Goal: Task Accomplishment & Management: Complete application form

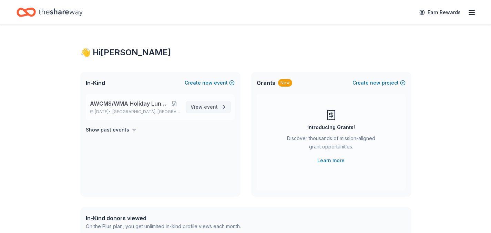
click at [211, 106] on span "event" at bounding box center [211, 107] width 14 height 6
click at [204, 84] on span "new" at bounding box center [207, 83] width 10 height 8
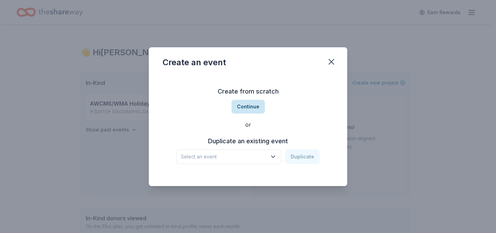
click at [257, 108] on button "Continue" at bounding box center [248, 107] width 33 height 14
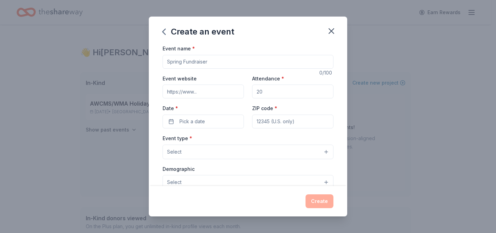
click at [209, 62] on input "Event name *" at bounding box center [248, 62] width 171 height 14
type input "WMA February Gala"
click at [332, 32] on icon "button" at bounding box center [331, 31] width 5 height 5
drag, startPoint x: 206, startPoint y: 94, endPoint x: 162, endPoint y: 85, distance: 45.0
click at [162, 85] on div "Event name * WMA February Gala 18 /100 Event website Attendance * Date * Pick a…" at bounding box center [248, 115] width 198 height 142
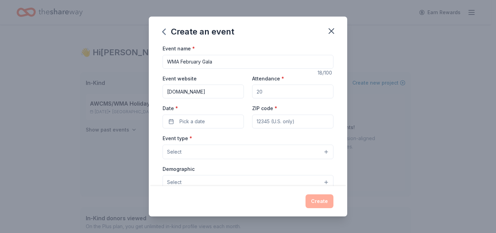
click at [168, 92] on input "[DOMAIN_NAME]" at bounding box center [203, 91] width 81 height 14
type input "[DOMAIN_NAME]"
drag, startPoint x: 264, startPoint y: 93, endPoint x: 246, endPoint y: 91, distance: 18.1
click at [246, 91] on div "Event website [DOMAIN_NAME] Attendance * Date * Pick a date ZIP code *" at bounding box center [248, 101] width 171 height 54
type input "300"
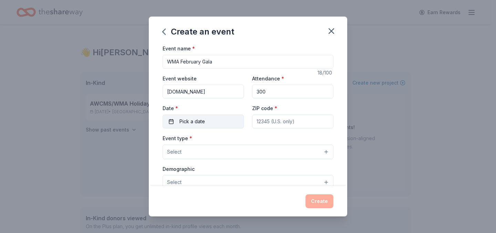
click at [190, 121] on span "Pick a date" at bounding box center [192, 121] width 25 height 8
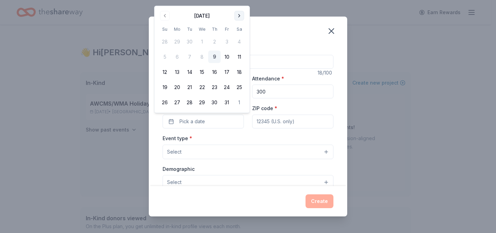
click at [236, 17] on button "Go to next month" at bounding box center [240, 16] width 10 height 10
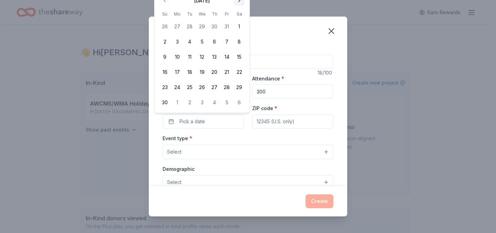
click at [239, 2] on button "Go to next month" at bounding box center [240, 1] width 10 height 10
click at [238, 14] on button "Go to next month" at bounding box center [240, 16] width 10 height 10
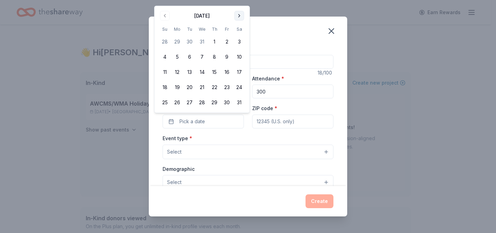
click at [238, 14] on button "Go to next month" at bounding box center [240, 16] width 10 height 10
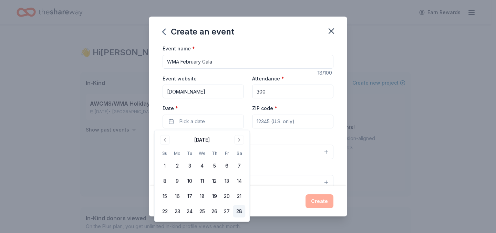
click at [242, 210] on button "28" at bounding box center [239, 211] width 12 height 12
click at [289, 121] on input "ZIP code *" at bounding box center [292, 121] width 81 height 14
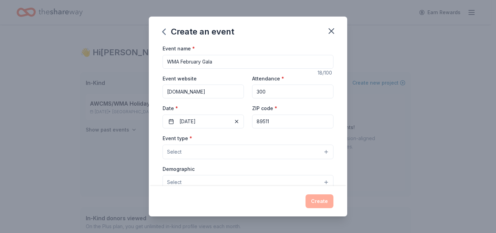
type input "89511"
click at [213, 150] on button "Select" at bounding box center [248, 151] width 171 height 14
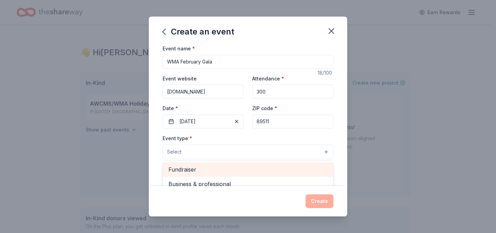
click at [199, 169] on span "Fundraiser" at bounding box center [247, 169] width 159 height 9
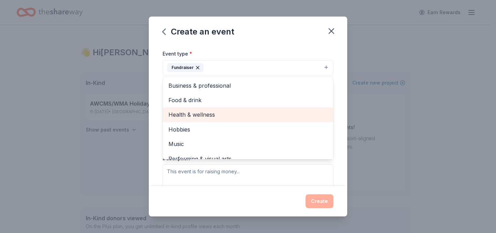
click at [207, 115] on span "Health & wellness" at bounding box center [247, 114] width 159 height 9
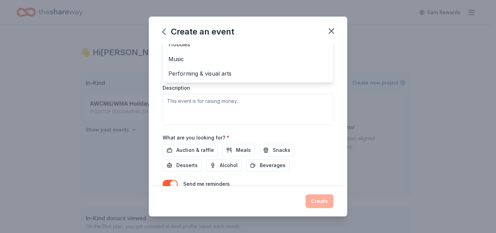
scroll to position [153, 0]
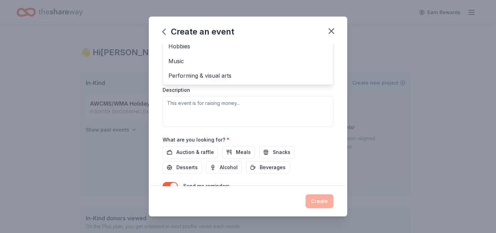
click at [209, 109] on div "Event type * Fundraiser Health & wellness Business & professional Food & drink …" at bounding box center [248, 54] width 171 height 146
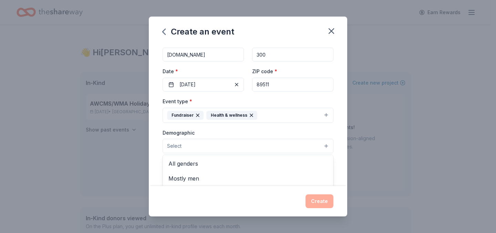
click at [191, 145] on button "Select" at bounding box center [248, 146] width 171 height 14
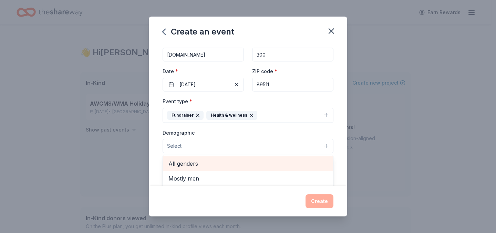
click at [199, 165] on span "All genders" at bounding box center [247, 163] width 159 height 9
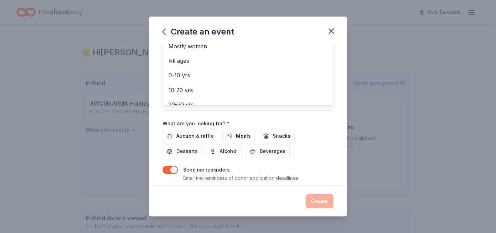
scroll to position [173, 0]
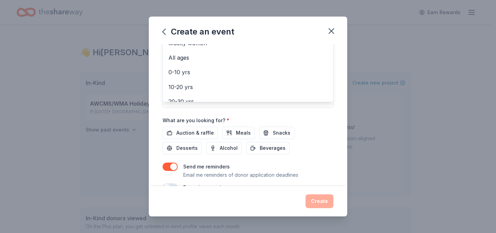
click at [200, 132] on div "Event name * WMA February Gala 18 /100 Event website [DOMAIN_NAME] Attendance *…" at bounding box center [248, 31] width 171 height 320
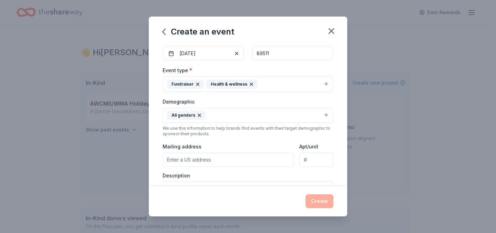
click at [192, 157] on input "Mailing address" at bounding box center [228, 160] width 131 height 14
type input "[STREET_ADDRESS]"
drag, startPoint x: 224, startPoint y: 178, endPoint x: 370, endPoint y: 110, distance: 161.4
click at [370, 110] on div "Create an event Event name * WMA February Gala 18 /100 Event website [DOMAIN_NA…" at bounding box center [248, 116] width 496 height 233
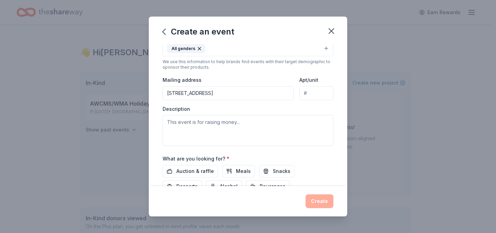
scroll to position [135, 0]
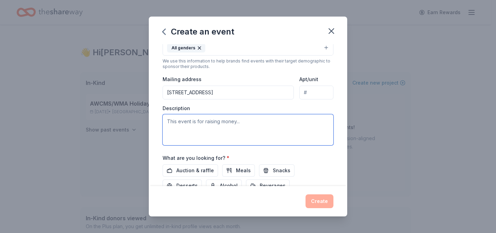
click at [244, 121] on textarea at bounding box center [248, 129] width 171 height 31
type textarea ""Think Smart""
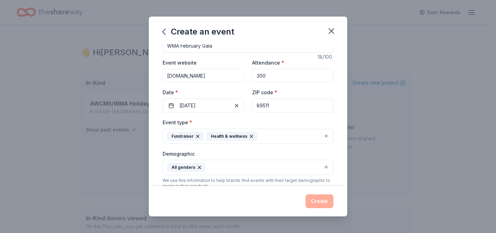
scroll to position [0, 0]
